Goal: Information Seeking & Learning: Learn about a topic

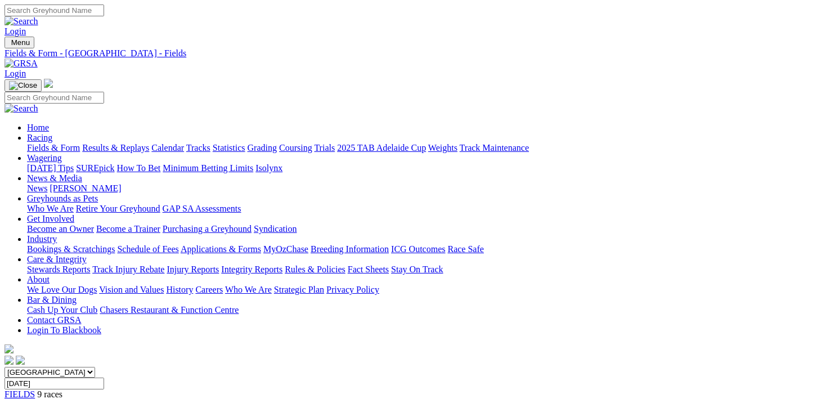
scroll to position [112, 0]
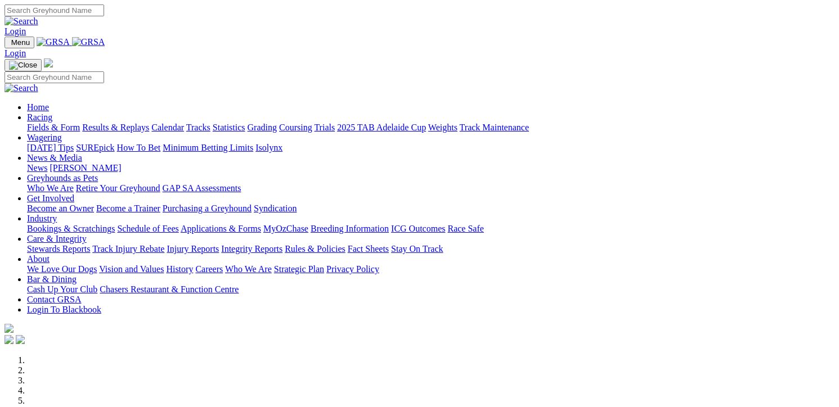
scroll to position [337, 0]
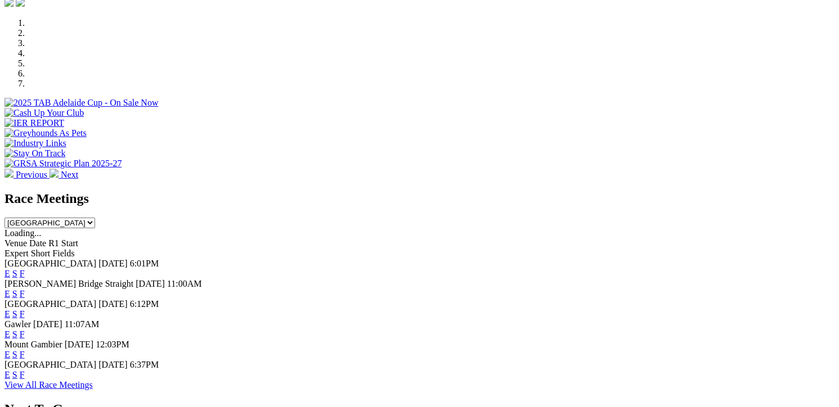
click at [25, 309] on link "F" at bounding box center [22, 314] width 5 height 10
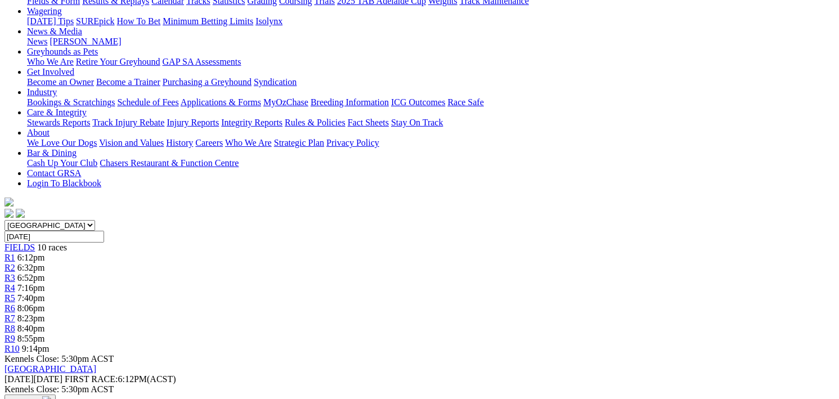
scroll to position [112, 0]
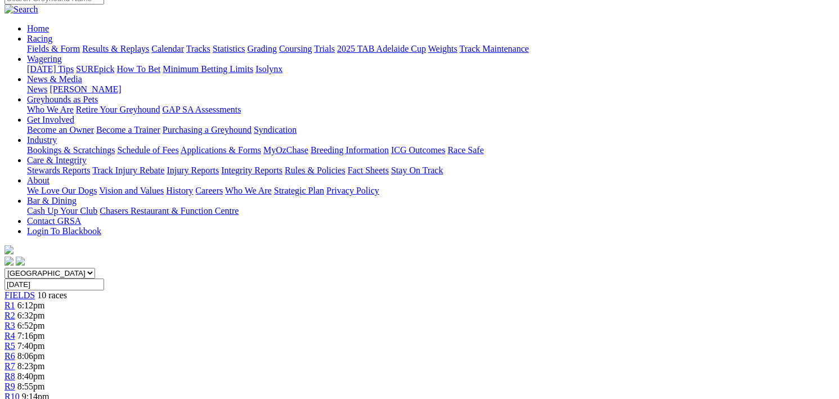
scroll to position [56, 0]
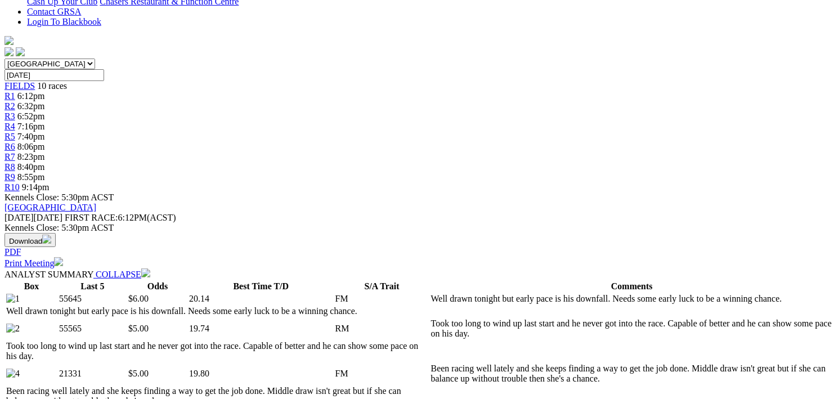
scroll to position [281, 0]
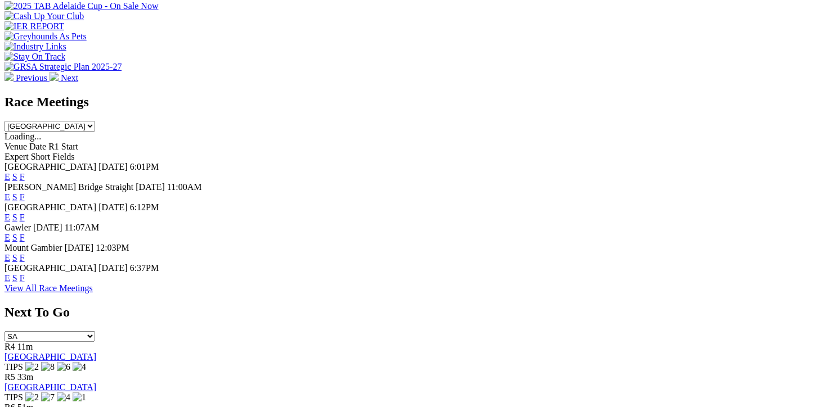
scroll to position [450, 0]
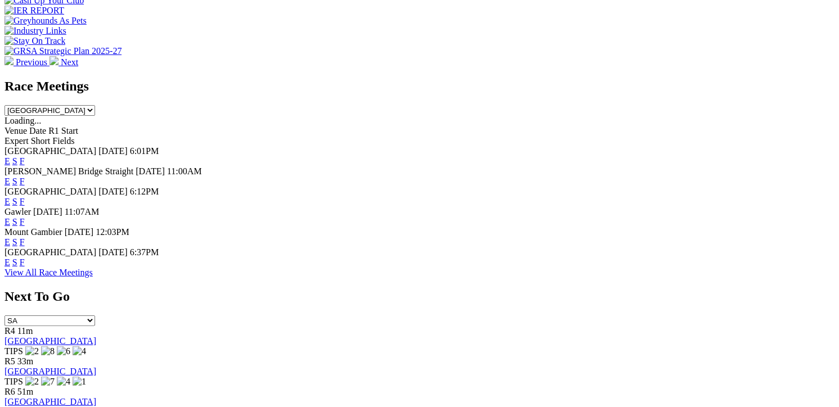
click at [25, 261] on link "F" at bounding box center [22, 263] width 5 height 10
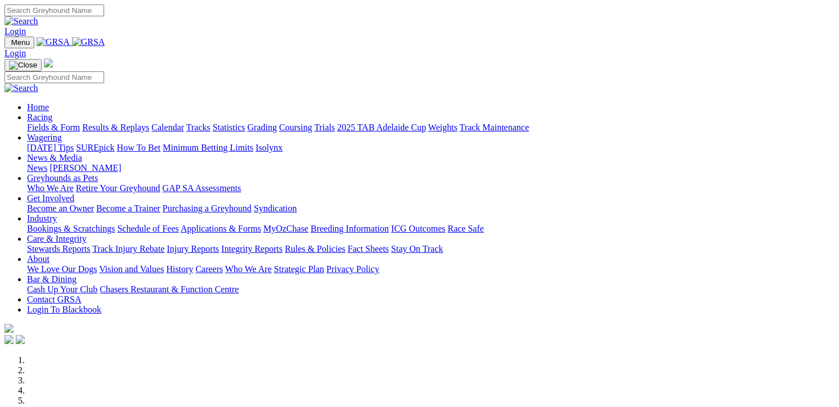
scroll to position [450, 0]
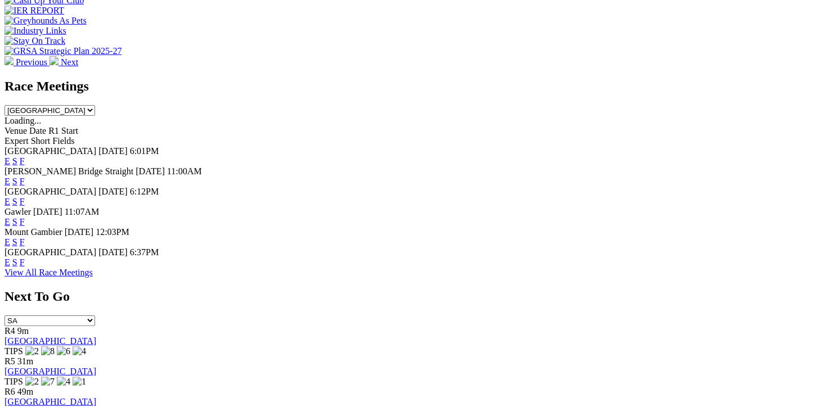
click at [25, 197] on link "F" at bounding box center [22, 202] width 5 height 10
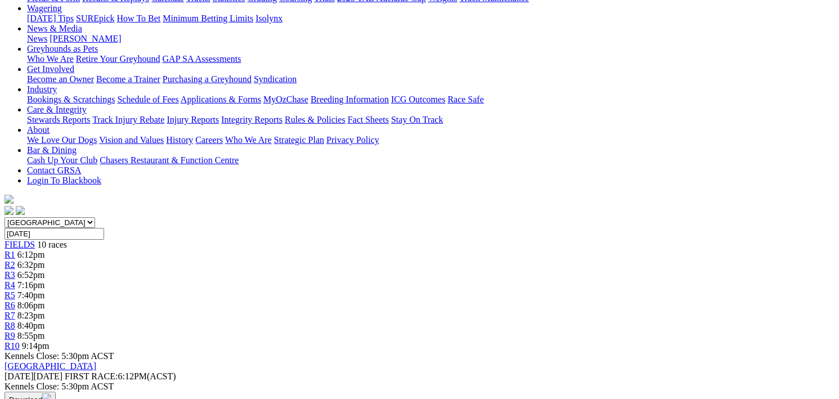
scroll to position [169, 0]
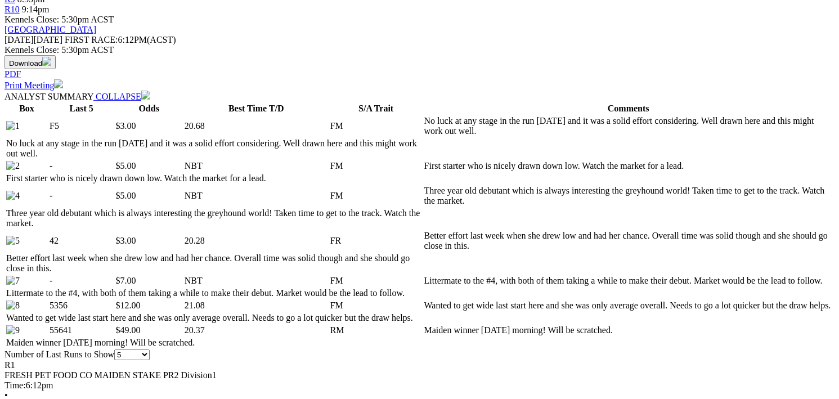
scroll to position [619, 0]
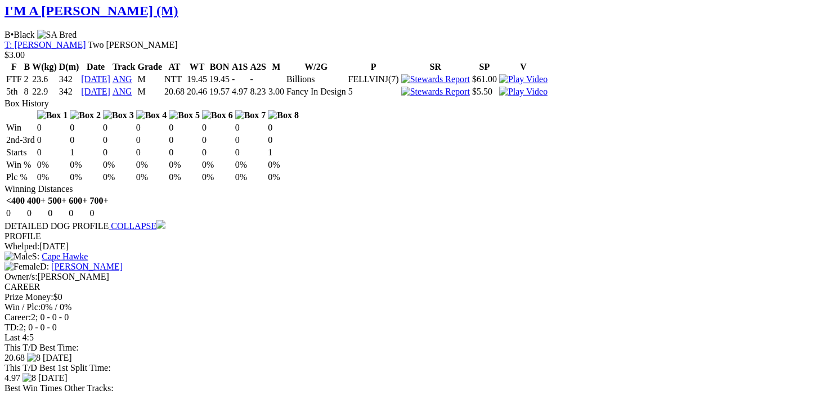
scroll to position [1181, 0]
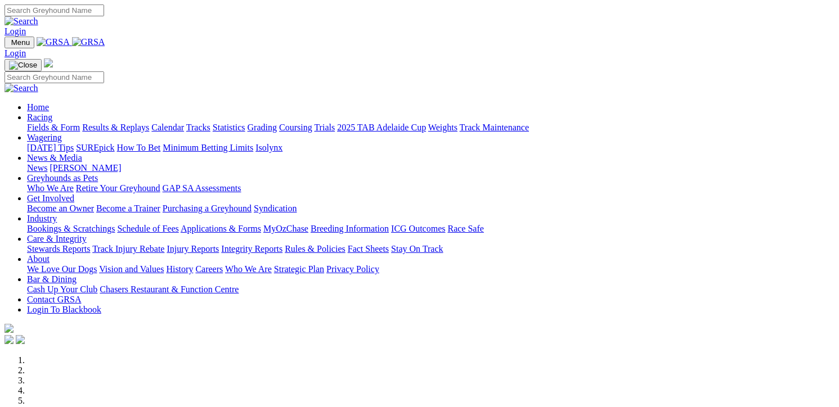
scroll to position [337, 0]
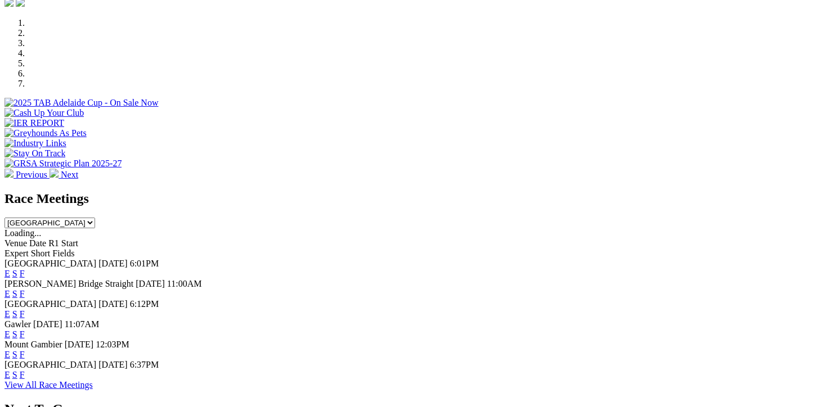
click at [25, 269] on link "F" at bounding box center [22, 274] width 5 height 10
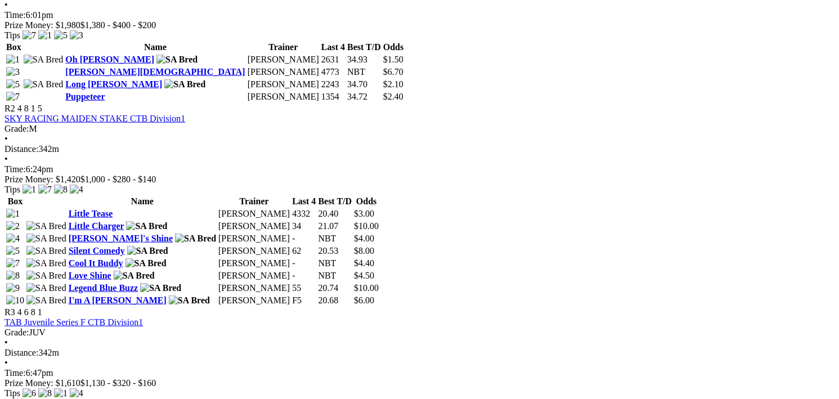
scroll to position [675, 0]
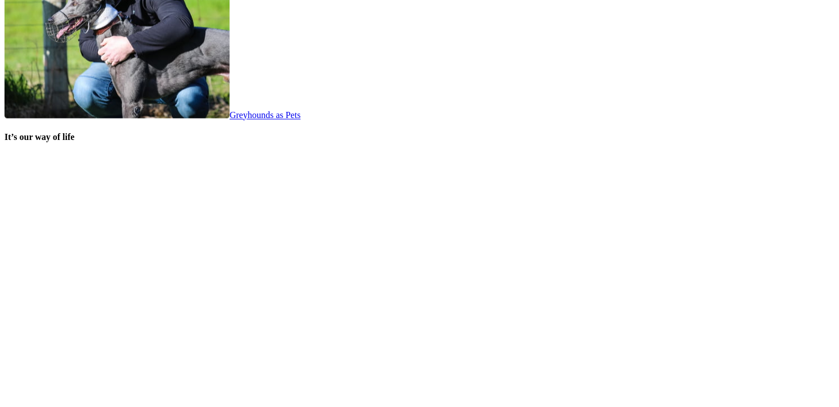
scroll to position [2362, 0]
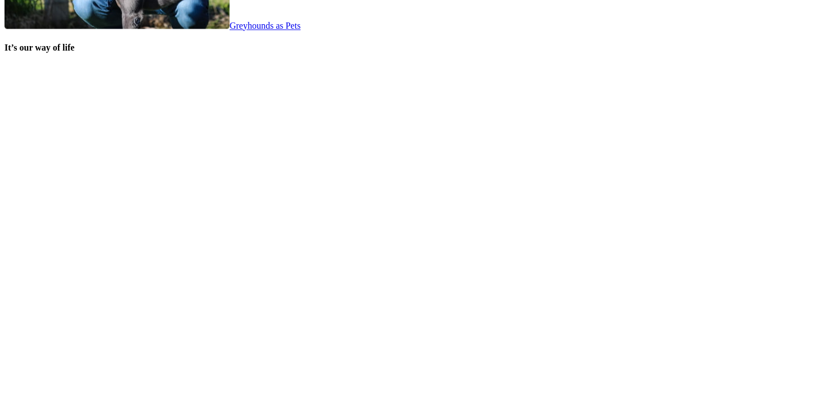
scroll to position [2299, 0]
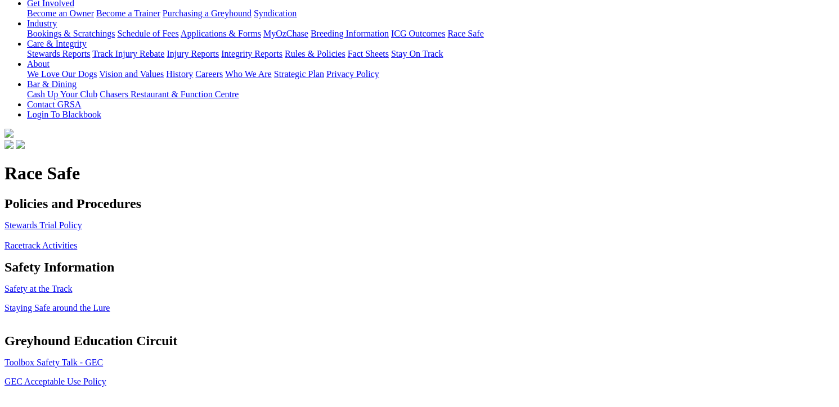
scroll to position [281, 0]
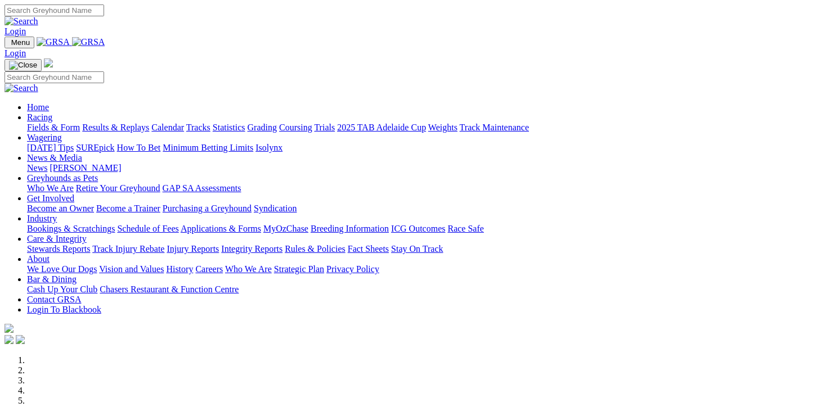
scroll to position [2299, 0]
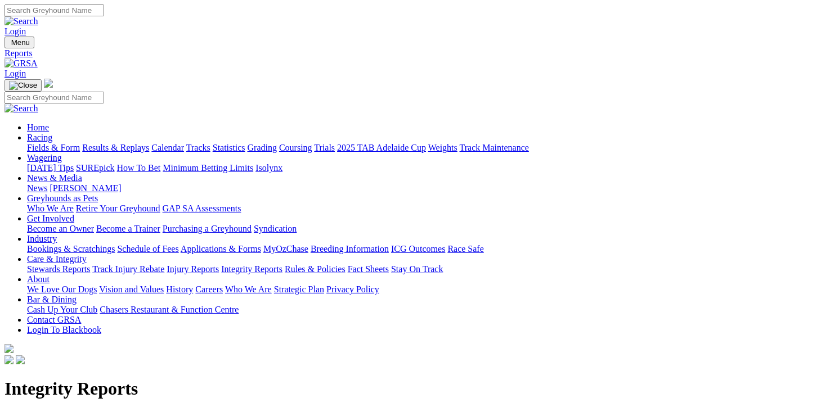
click at [282, 264] on link "Integrity Reports" at bounding box center [251, 269] width 61 height 10
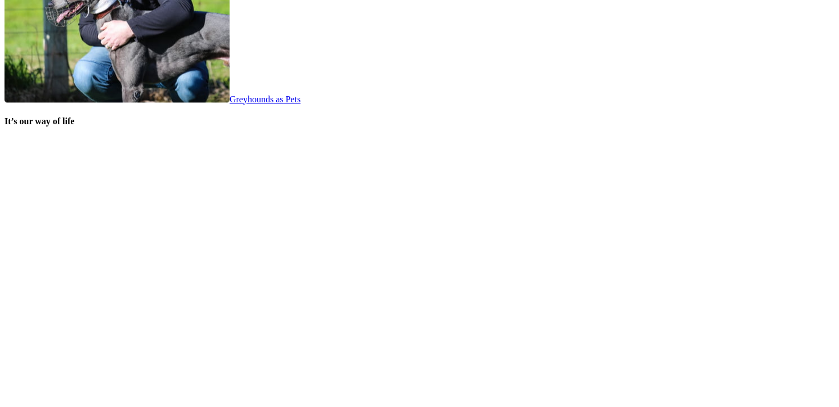
scroll to position [2306, 0]
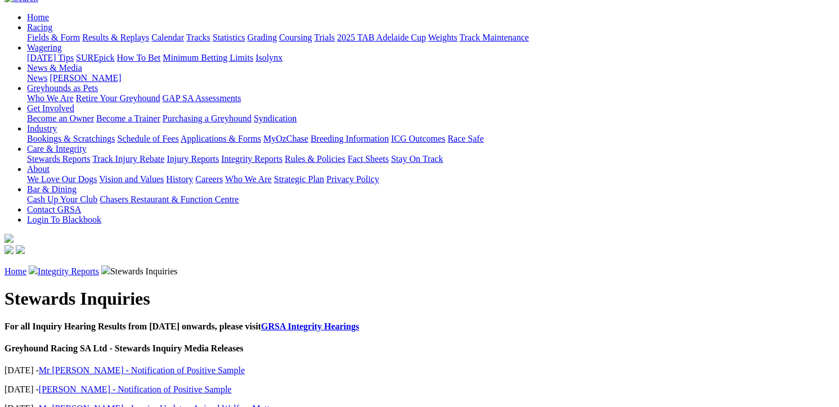
scroll to position [112, 0]
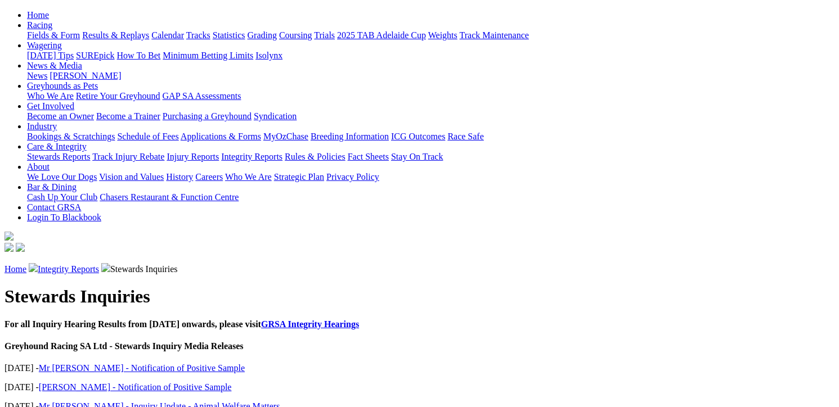
click at [130, 402] on link "Mr J Trengove - Inquiry Update - Animal Welfare Matters" at bounding box center [159, 407] width 241 height 10
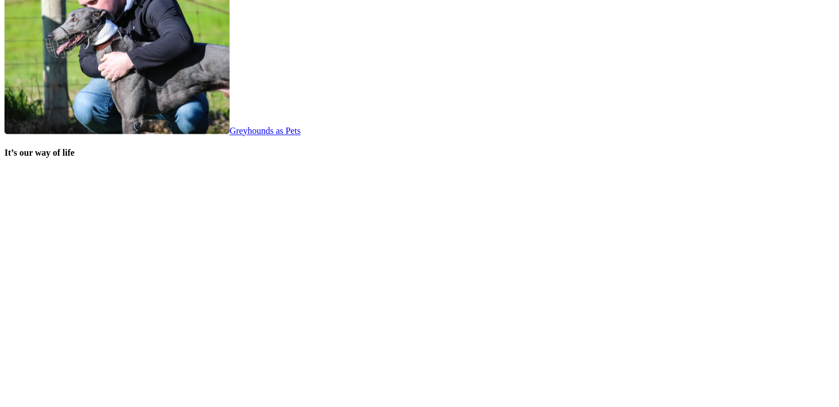
scroll to position [2241, 0]
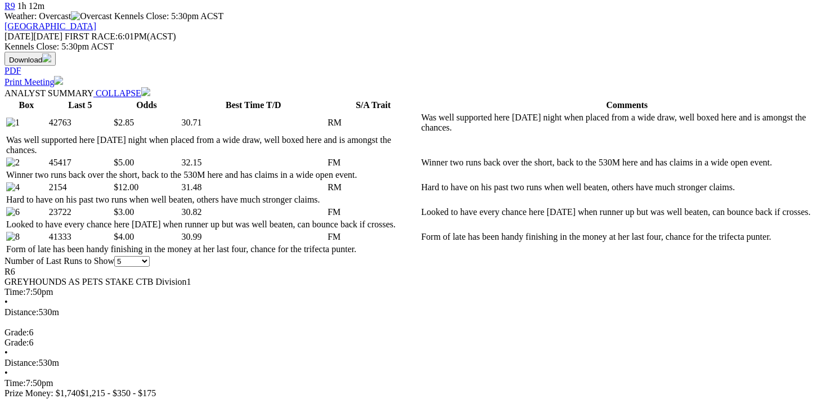
scroll to position [562, 0]
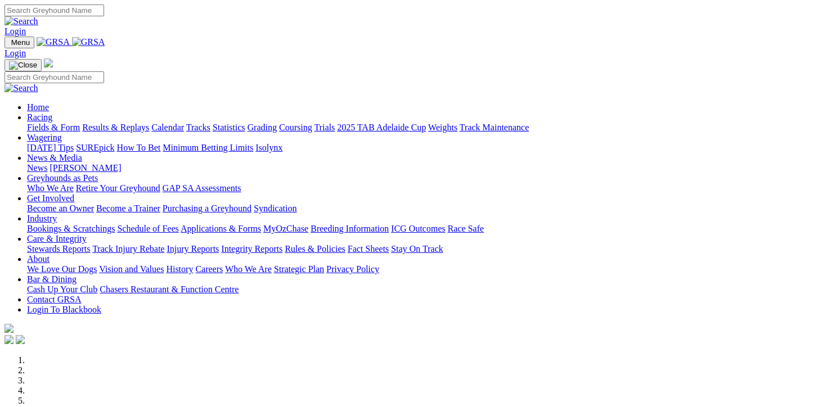
scroll to position [394, 0]
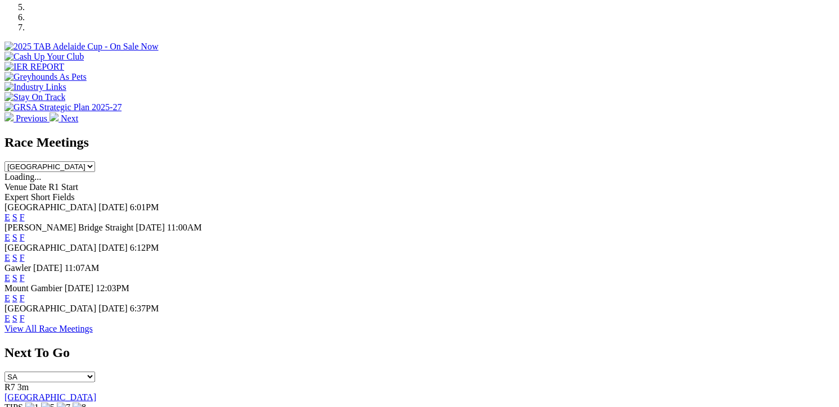
click at [25, 213] on link "F" at bounding box center [22, 218] width 5 height 10
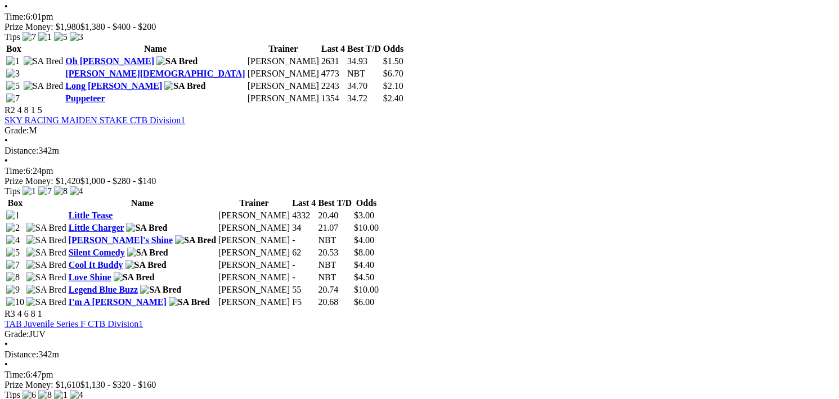
scroll to position [619, 0]
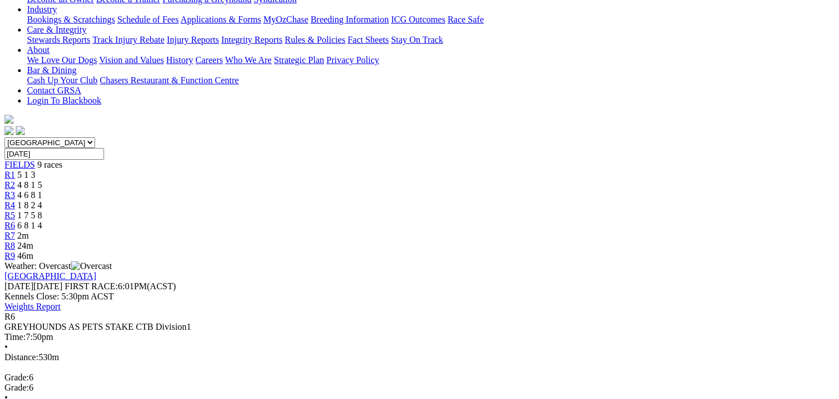
scroll to position [169, 0]
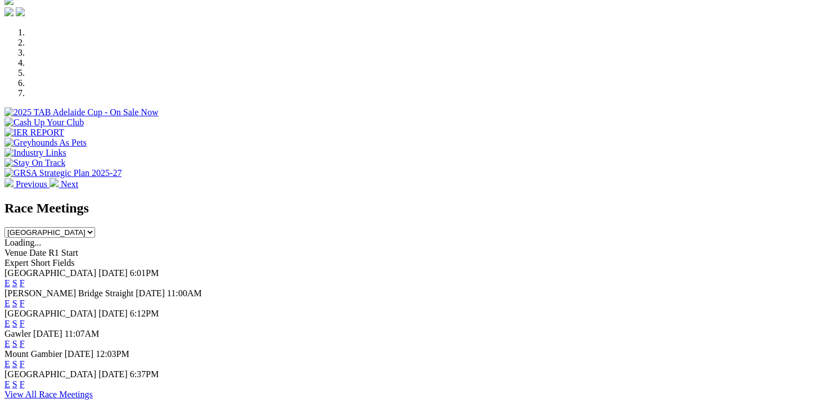
scroll to position [337, 0]
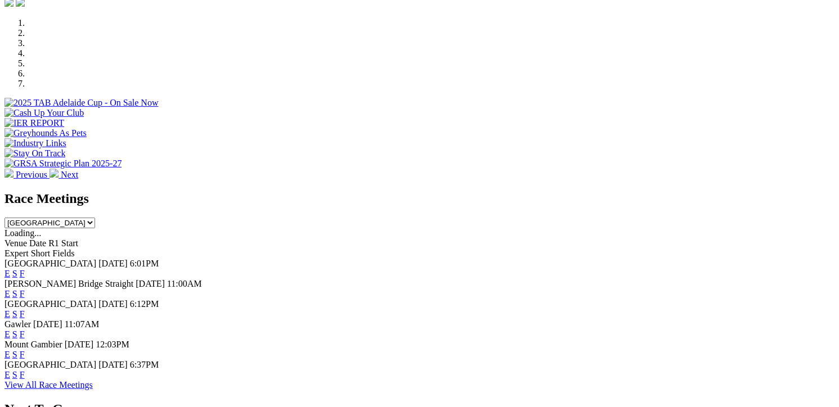
click at [25, 269] on link "F" at bounding box center [22, 274] width 5 height 10
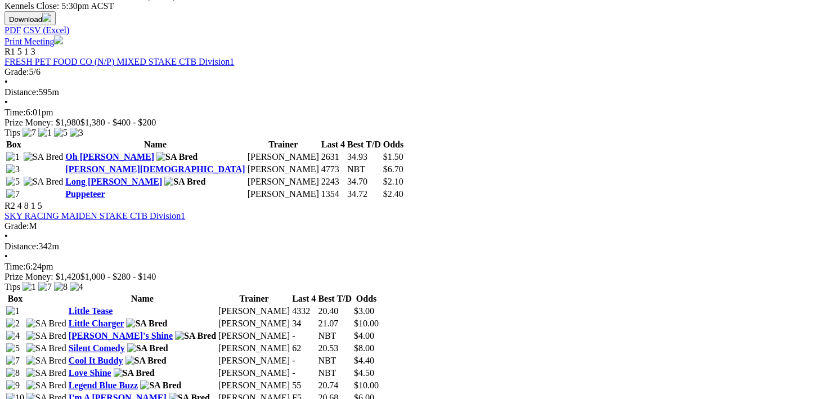
scroll to position [619, 0]
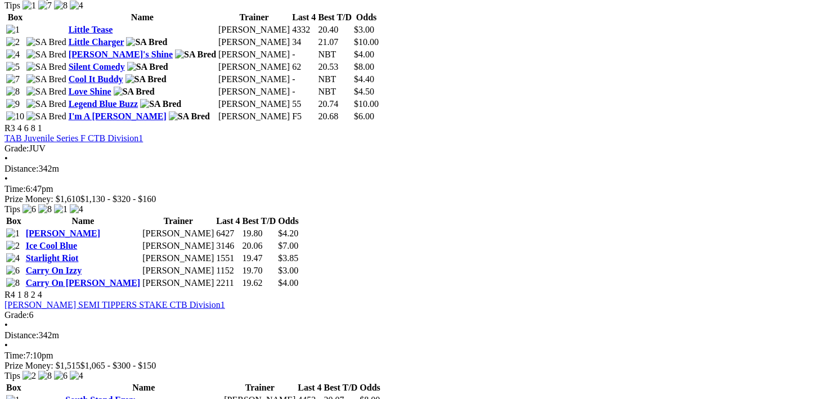
scroll to position [844, 0]
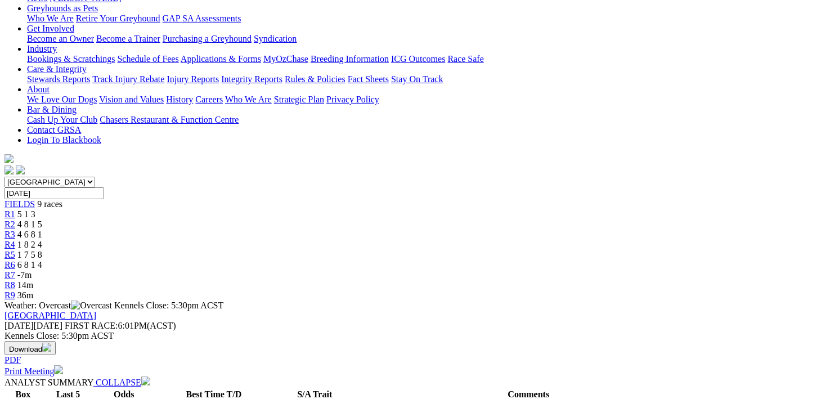
scroll to position [169, 0]
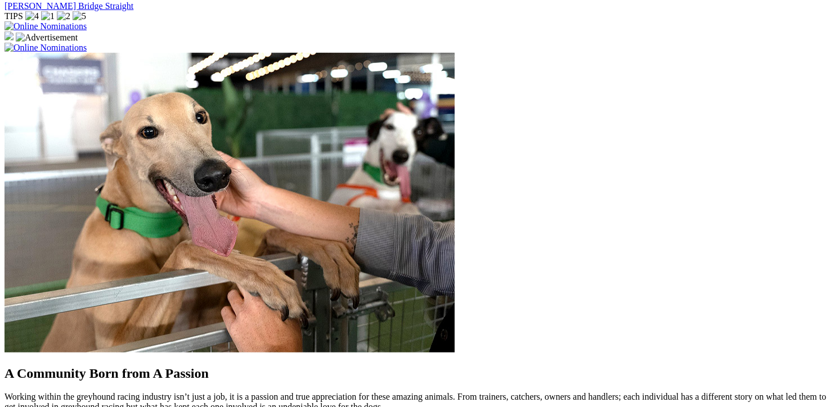
scroll to position [844, 0]
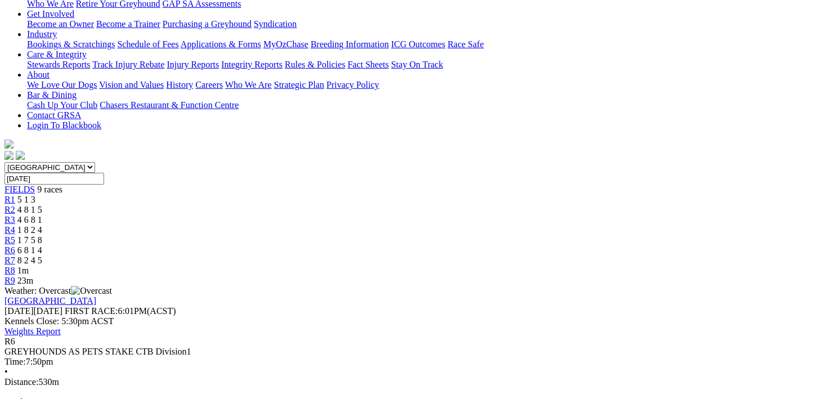
scroll to position [225, 0]
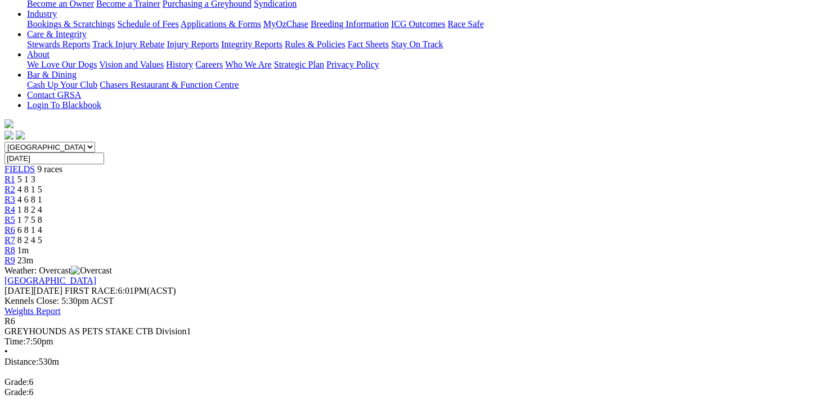
click at [61, 306] on link "Weights Report" at bounding box center [32, 311] width 56 height 10
